Goal: Task Accomplishment & Management: Manage account settings

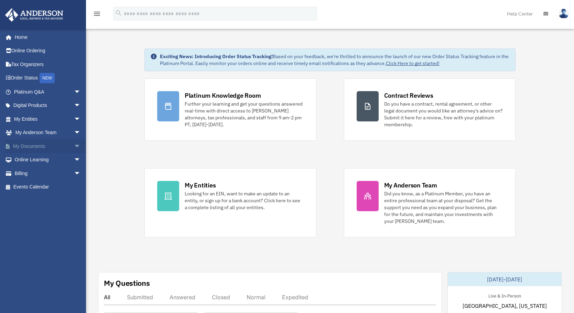
click at [74, 145] on span "arrow_drop_down" at bounding box center [81, 146] width 14 height 14
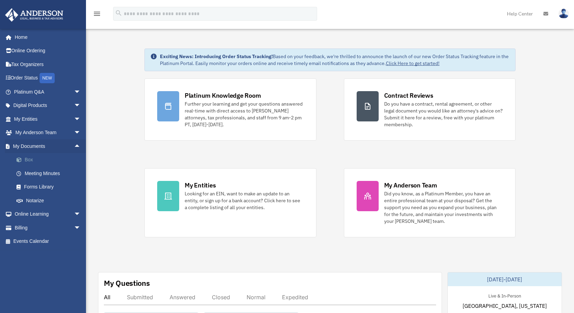
click at [46, 162] on link "Box" at bounding box center [51, 160] width 82 height 14
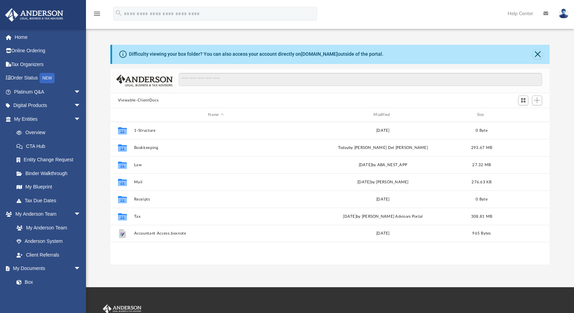
scroll to position [151, 434]
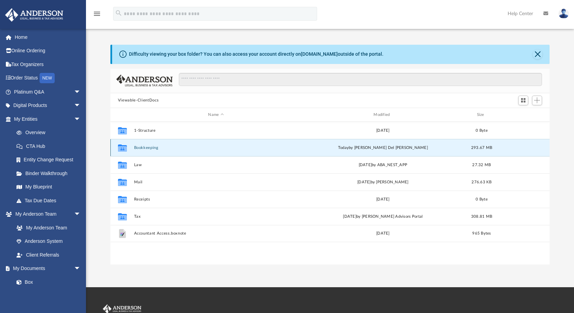
click at [147, 148] on button "Bookkeeping" at bounding box center [216, 148] width 164 height 4
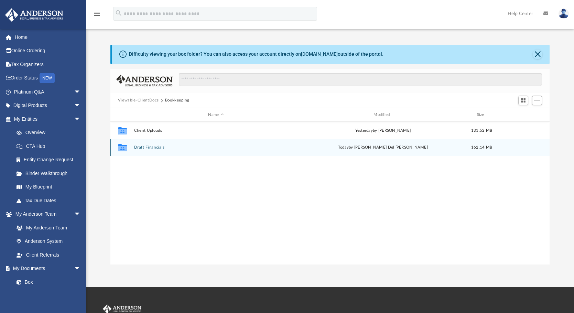
click at [147, 148] on button "Draft Financials" at bounding box center [216, 148] width 164 height 4
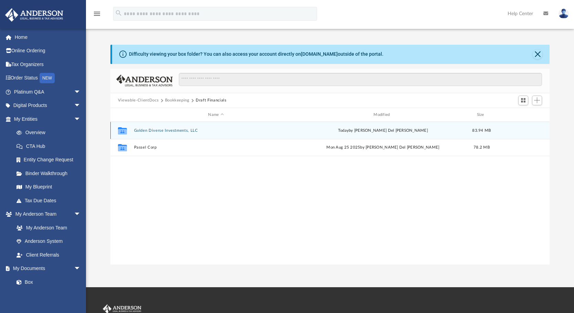
click at [146, 130] on button "Golden Diverse Investments, LLC" at bounding box center [216, 130] width 164 height 4
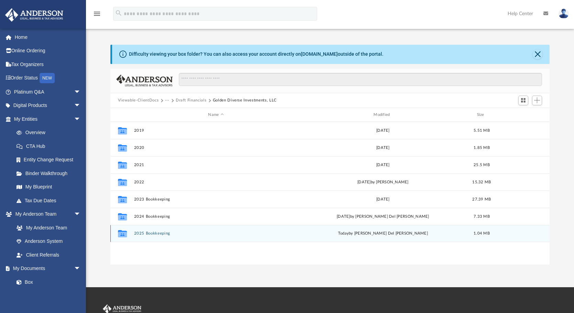
click at [147, 233] on button "2025 Bookkeeping" at bounding box center [216, 234] width 164 height 4
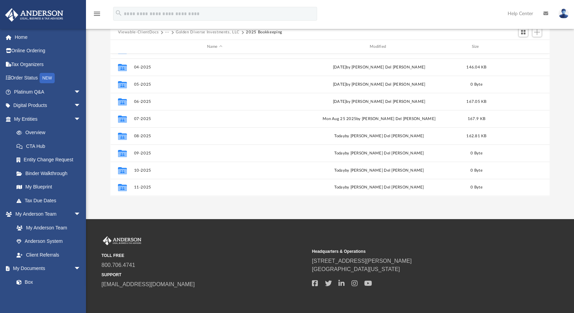
scroll to position [69, 0]
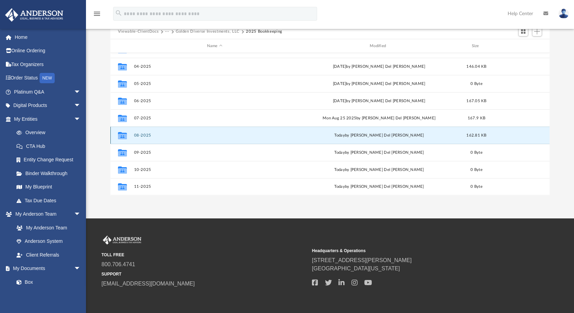
click at [141, 134] on button "08-2025" at bounding box center [214, 135] width 161 height 4
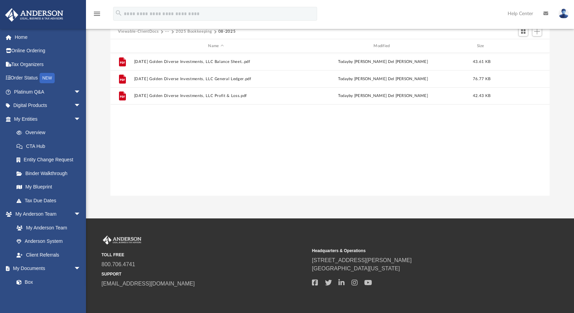
click at [187, 31] on button "2025 Bookkeeping" at bounding box center [194, 32] width 36 height 6
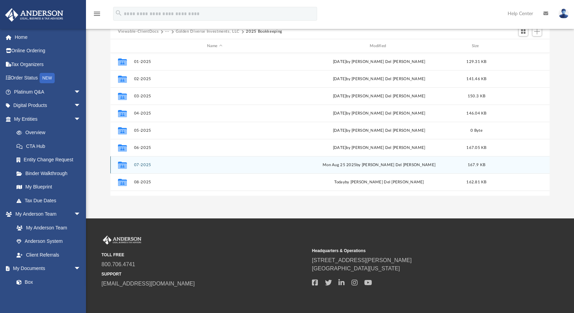
click at [143, 163] on button "07-2025" at bounding box center [214, 165] width 161 height 4
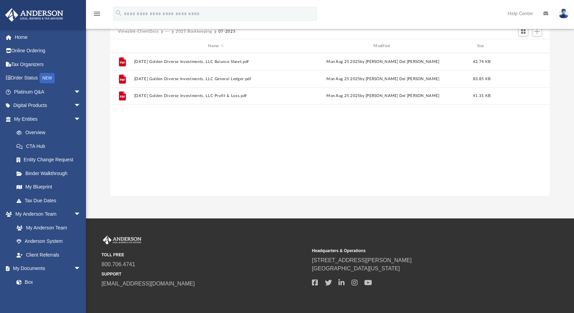
drag, startPoint x: 138, startPoint y: 139, endPoint x: 129, endPoint y: 110, distance: 30.5
click at [129, 110] on div "File 2025.07.31 Golden Diverse Investments, LLC Balance Sheet.pdf Mon Aug 25 20…" at bounding box center [330, 124] width 440 height 142
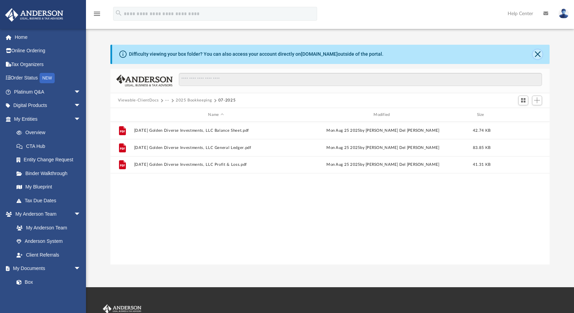
click at [538, 52] on button "Close" at bounding box center [538, 55] width 10 height 10
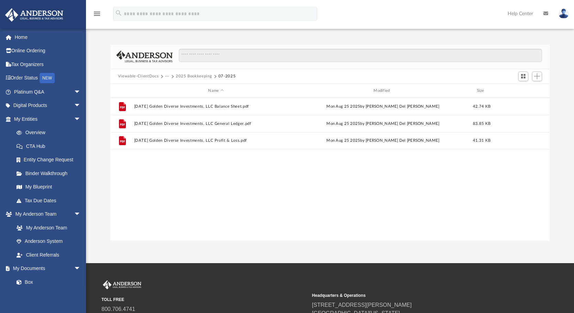
click at [206, 76] on button "2025 Bookkeeping" at bounding box center [194, 76] width 36 height 6
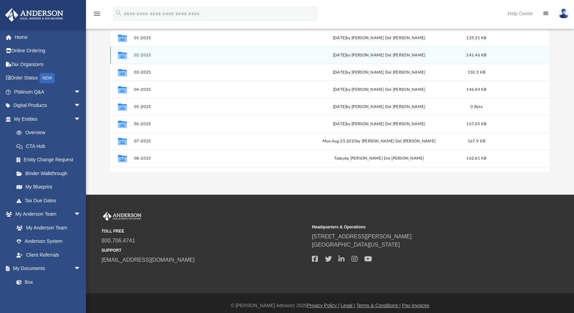
scroll to position [69, 0]
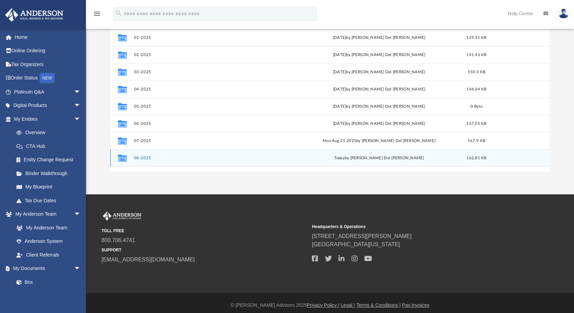
click at [144, 155] on div "Collaborated Folder 08-2025 today by Ruby Del Prado 162.81 KB" at bounding box center [330, 157] width 440 height 17
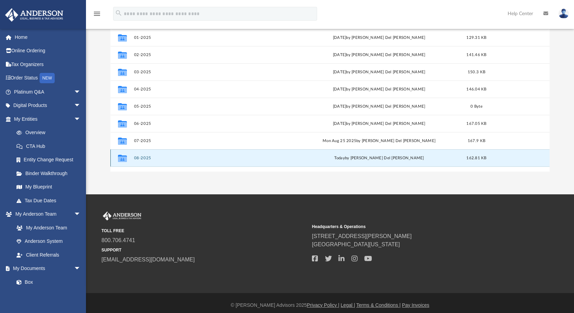
click at [140, 158] on button "08-2025" at bounding box center [214, 158] width 161 height 4
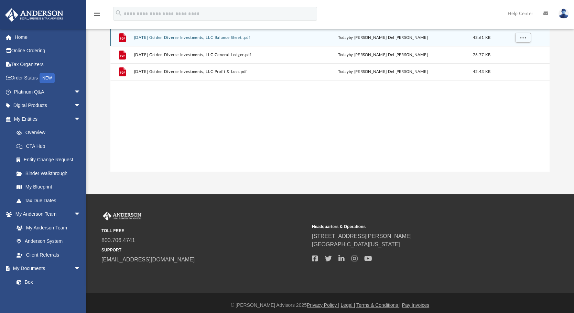
click at [168, 37] on button "2025.08.31 Golden Diverse Investments, LLC Balance Sheet..pdf" at bounding box center [216, 37] width 164 height 4
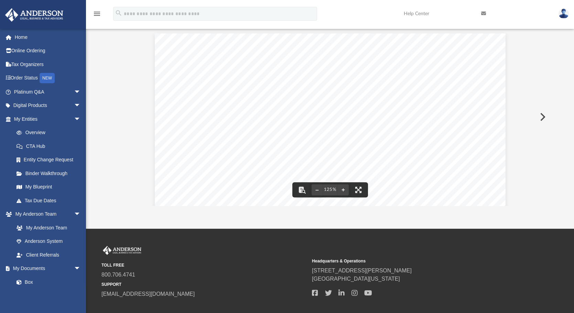
scroll to position [0, 0]
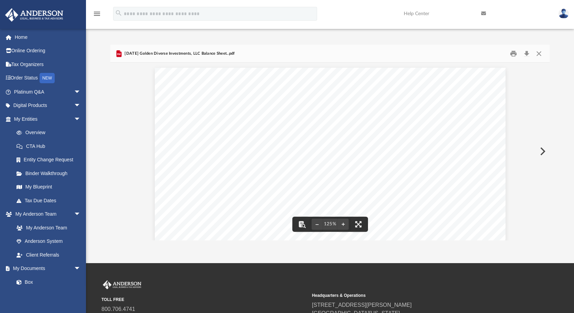
click at [543, 151] on button "Preview" at bounding box center [542, 151] width 15 height 19
click at [362, 224] on button "File preview" at bounding box center [363, 224] width 11 height 15
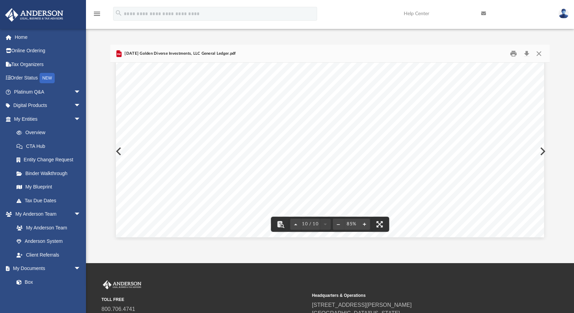
scroll to position [3238, 0]
click at [544, 151] on button "Preview" at bounding box center [542, 151] width 15 height 19
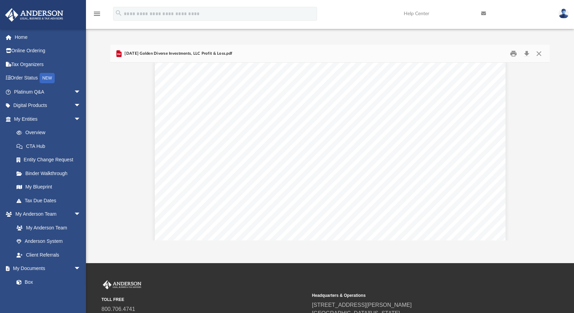
scroll to position [0, 0]
click at [540, 54] on button "Close" at bounding box center [539, 53] width 12 height 11
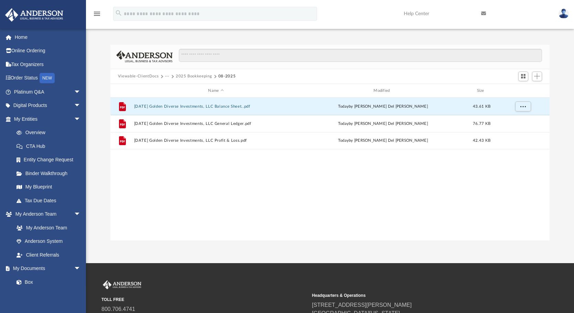
click at [563, 13] on img at bounding box center [564, 14] width 10 height 10
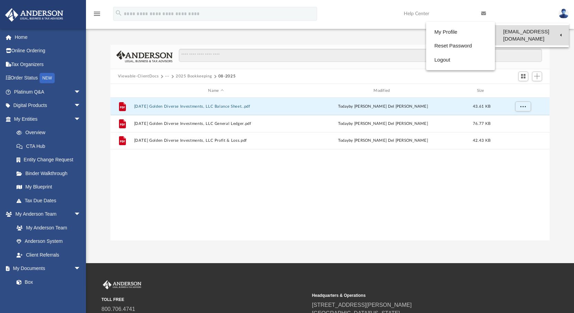
click at [525, 29] on link "[EMAIL_ADDRESS][DOMAIN_NAME]" at bounding box center [532, 35] width 74 height 20
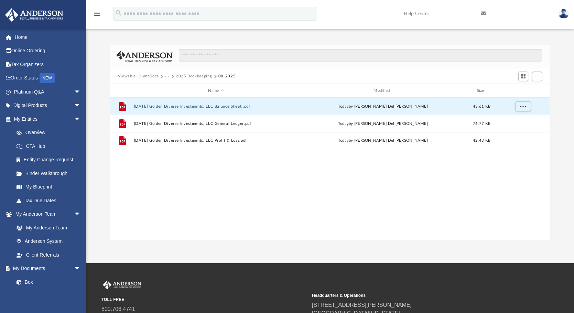
click at [563, 12] on img at bounding box center [564, 14] width 10 height 10
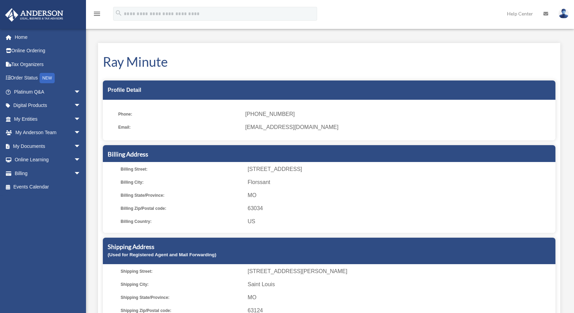
click at [566, 15] on img at bounding box center [564, 14] width 10 height 10
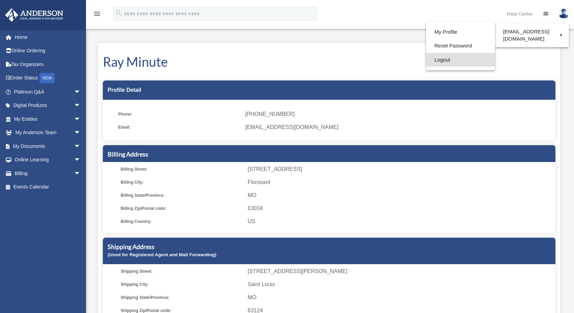
click at [443, 60] on link "Logout" at bounding box center [460, 60] width 69 height 14
